Goal: Task Accomplishment & Management: Manage account settings

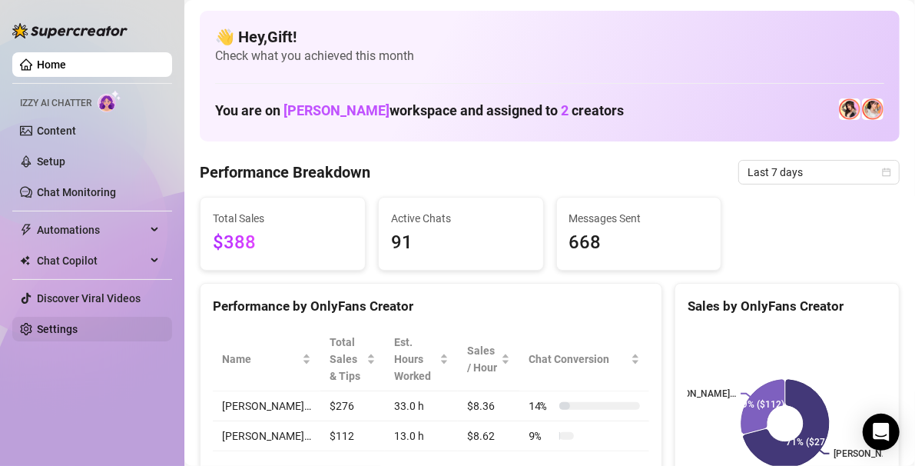
click at [78, 323] on link "Settings" at bounding box center [57, 329] width 41 height 12
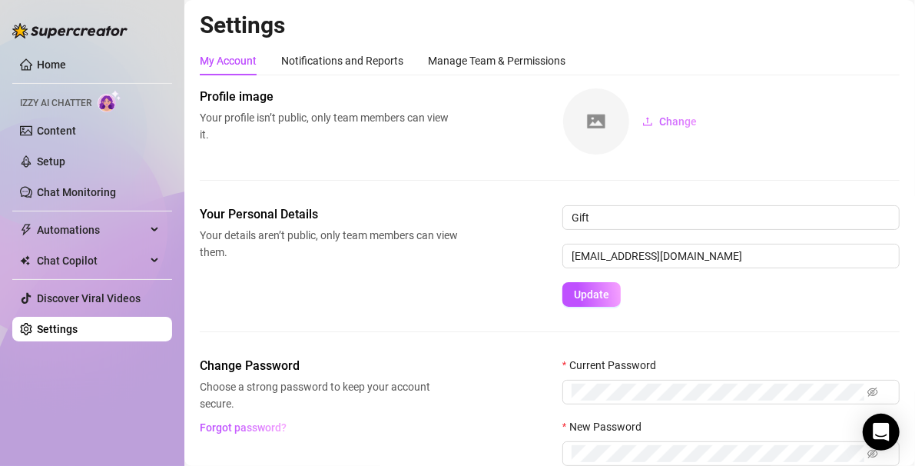
click at [78, 323] on link "Settings" at bounding box center [57, 329] width 41 height 12
click at [519, 55] on div "Manage Team & Permissions" at bounding box center [497, 60] width 138 height 17
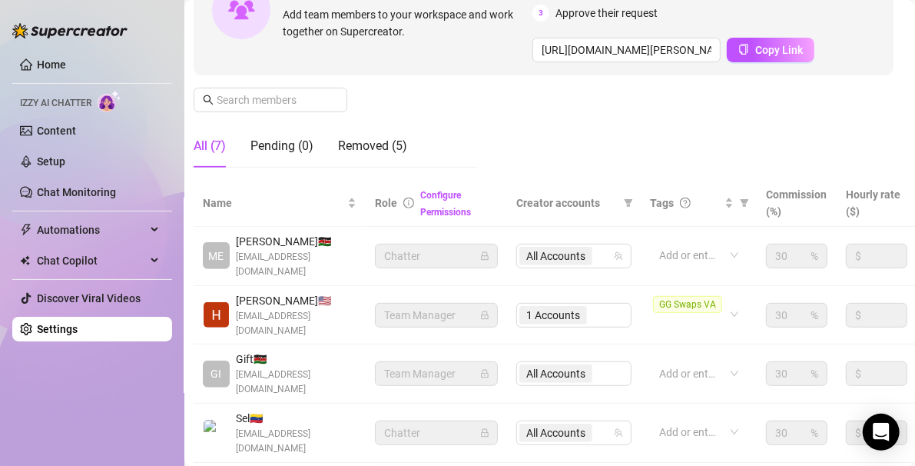
scroll to position [235, 6]
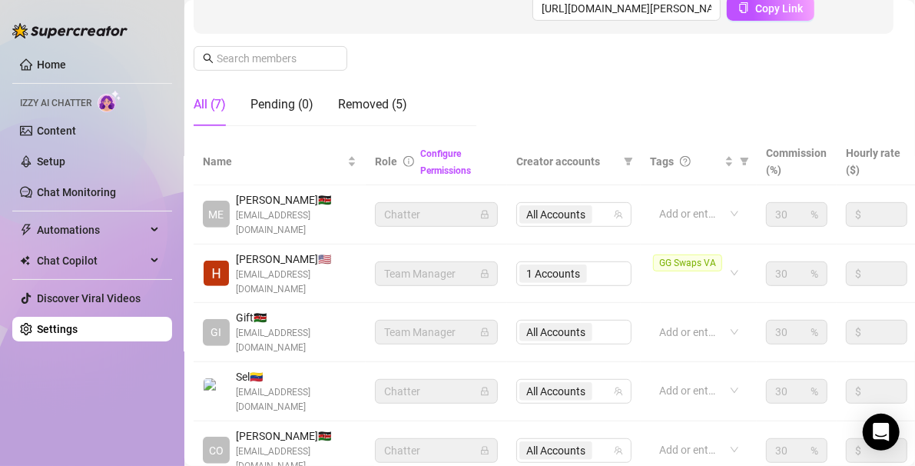
click at [477, 380] on span "Chatter" at bounding box center [436, 391] width 104 height 23
click at [575, 383] on span "All Accounts" at bounding box center [555, 391] width 59 height 17
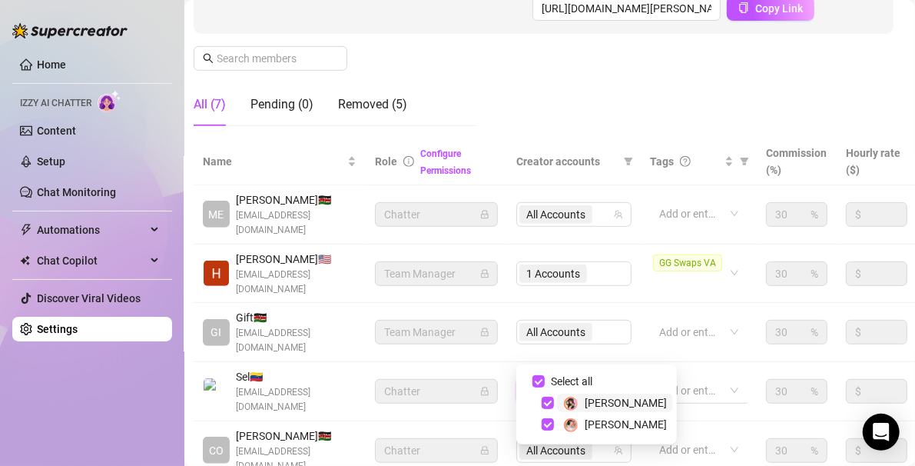
scroll to position [235, 104]
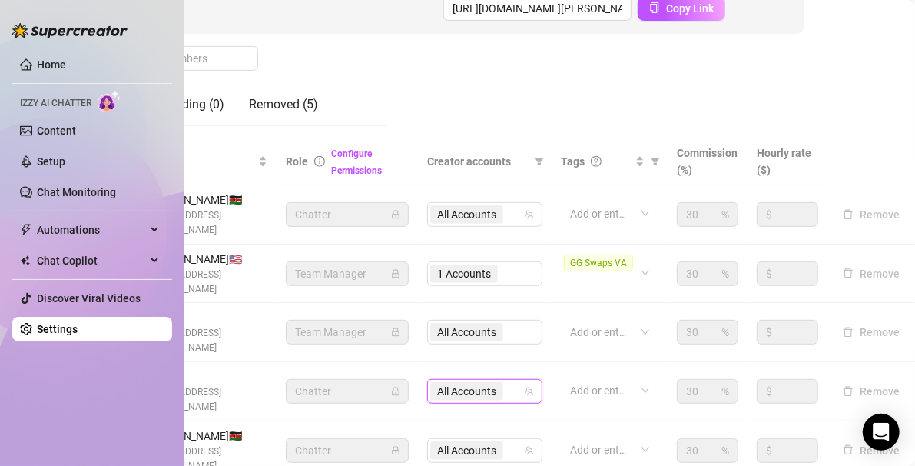
click at [786, 421] on td "$" at bounding box center [788, 450] width 80 height 59
